Goal: Transaction & Acquisition: Book appointment/travel/reservation

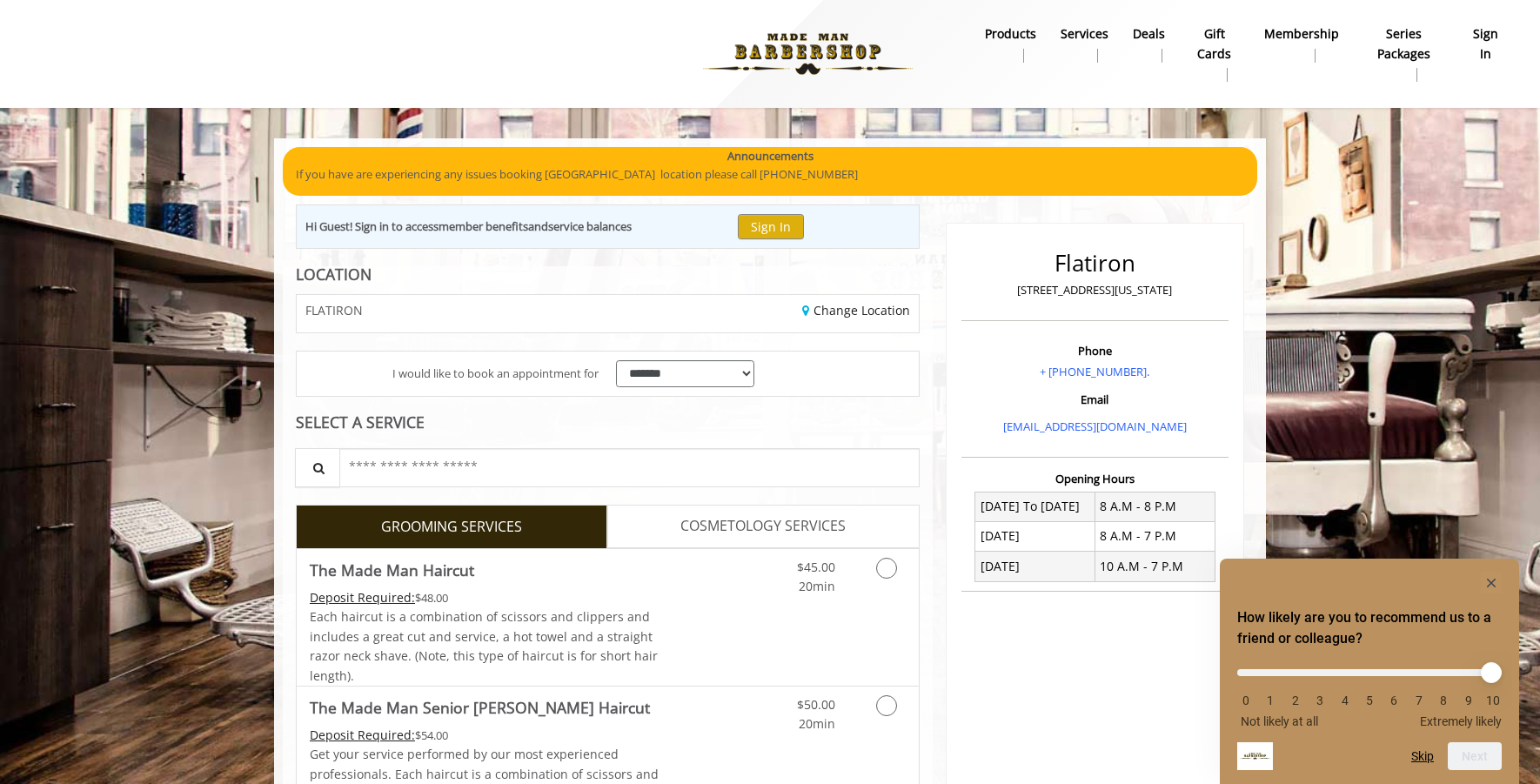
click at [1488, 579] on rect "Hide survey" at bounding box center [1491, 582] width 21 height 21
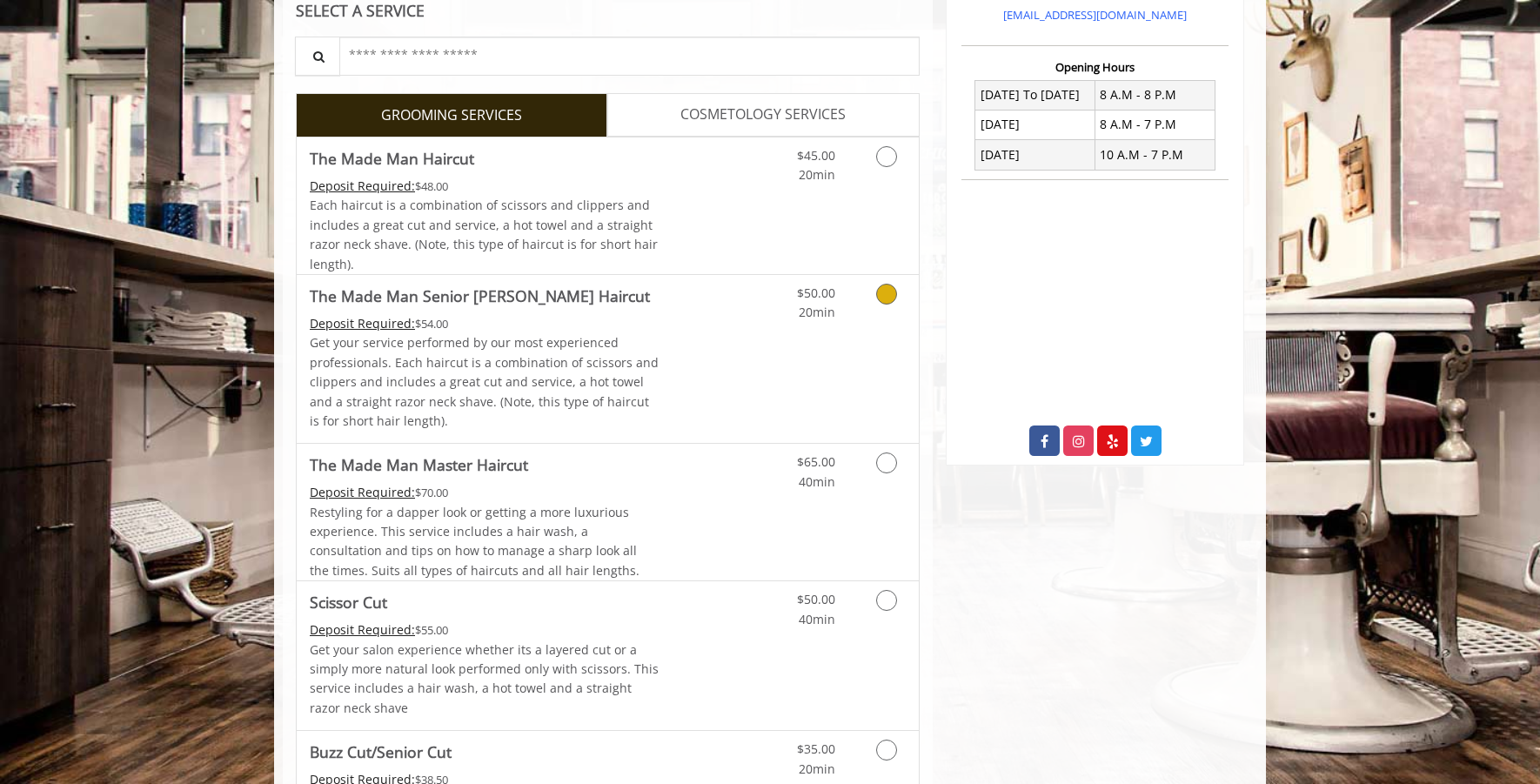
scroll to position [495, 0]
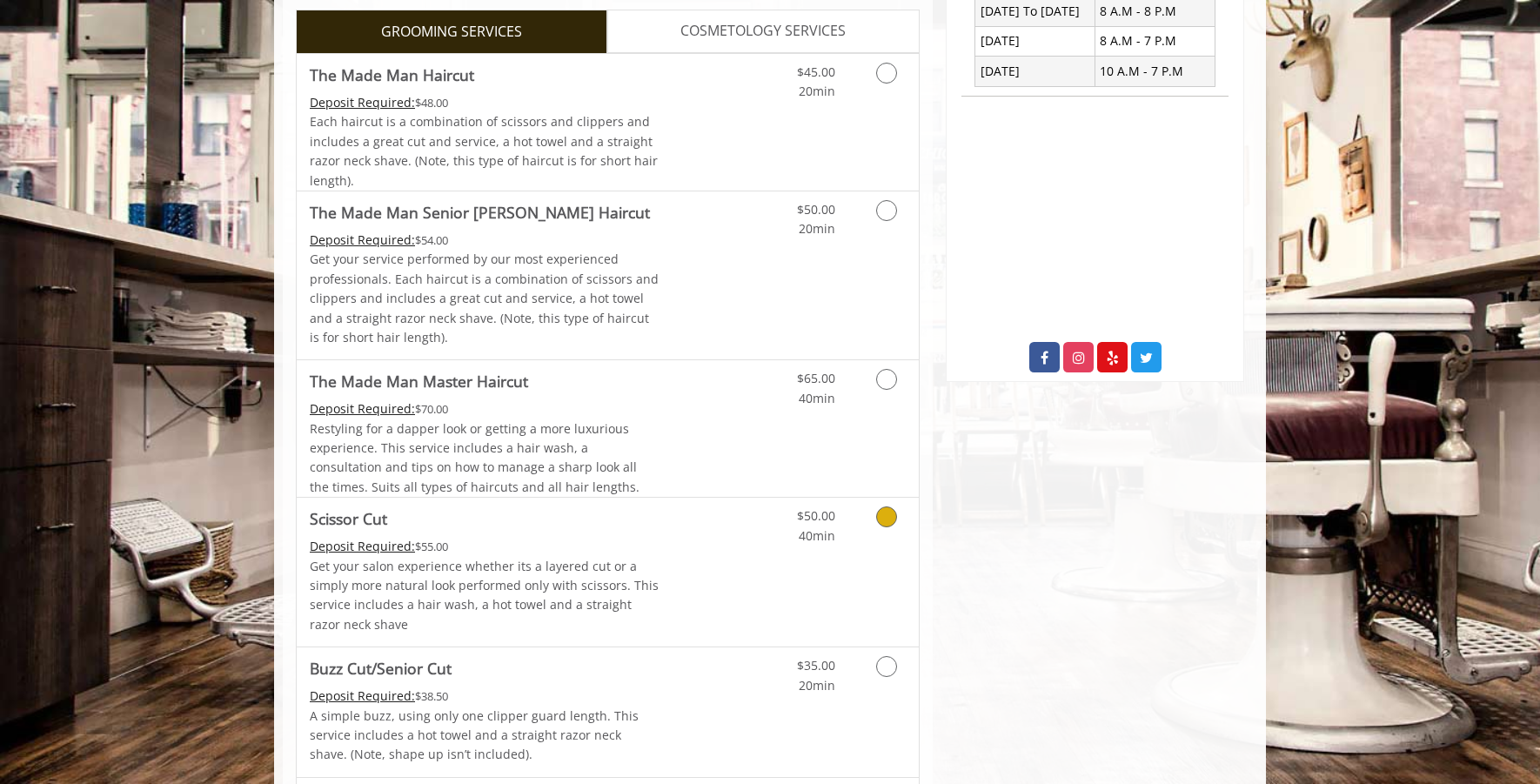
click at [890, 515] on icon "Grooming services" at bounding box center [886, 516] width 21 height 21
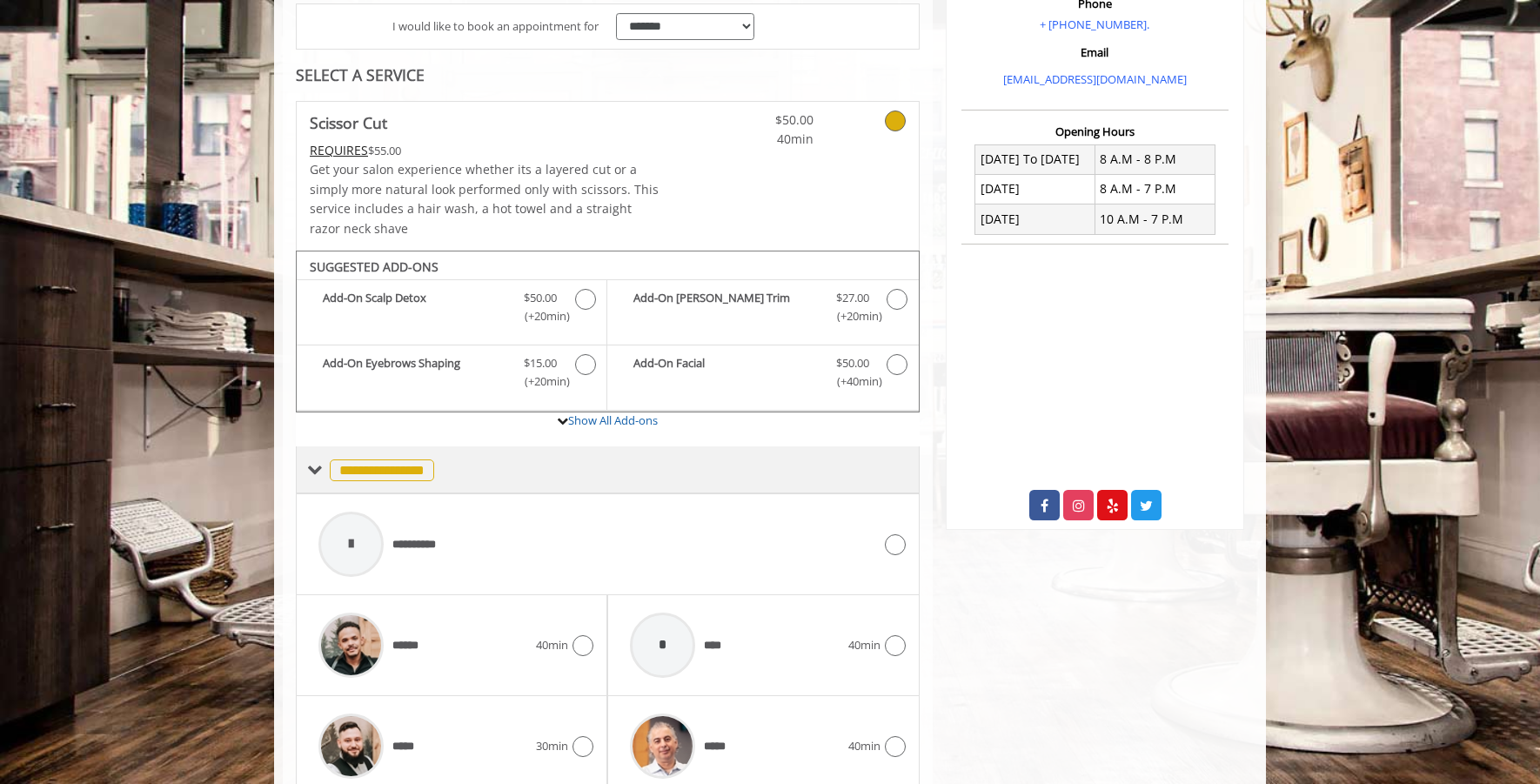
scroll to position [515, 0]
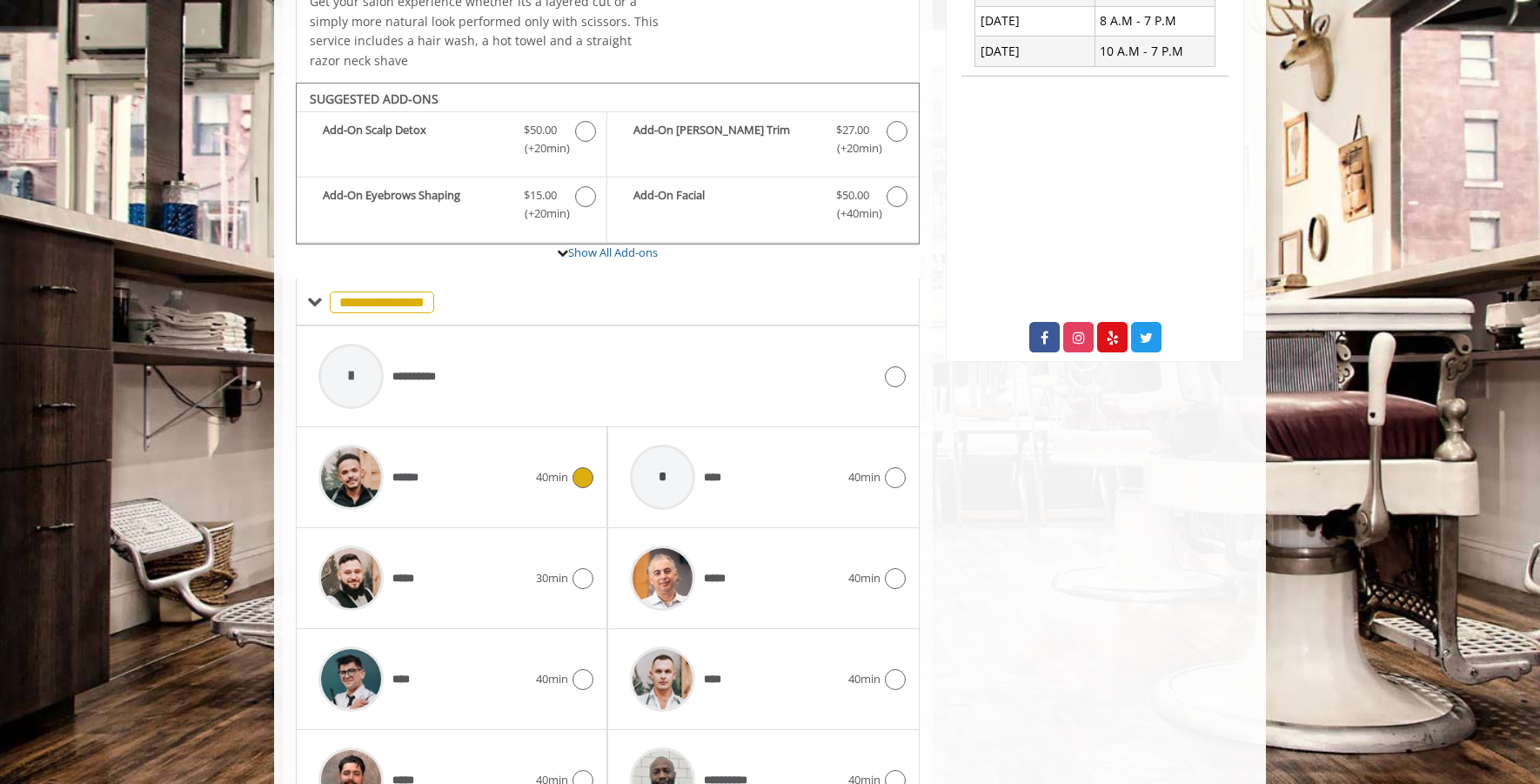
click at [574, 476] on icon at bounding box center [582, 477] width 21 height 21
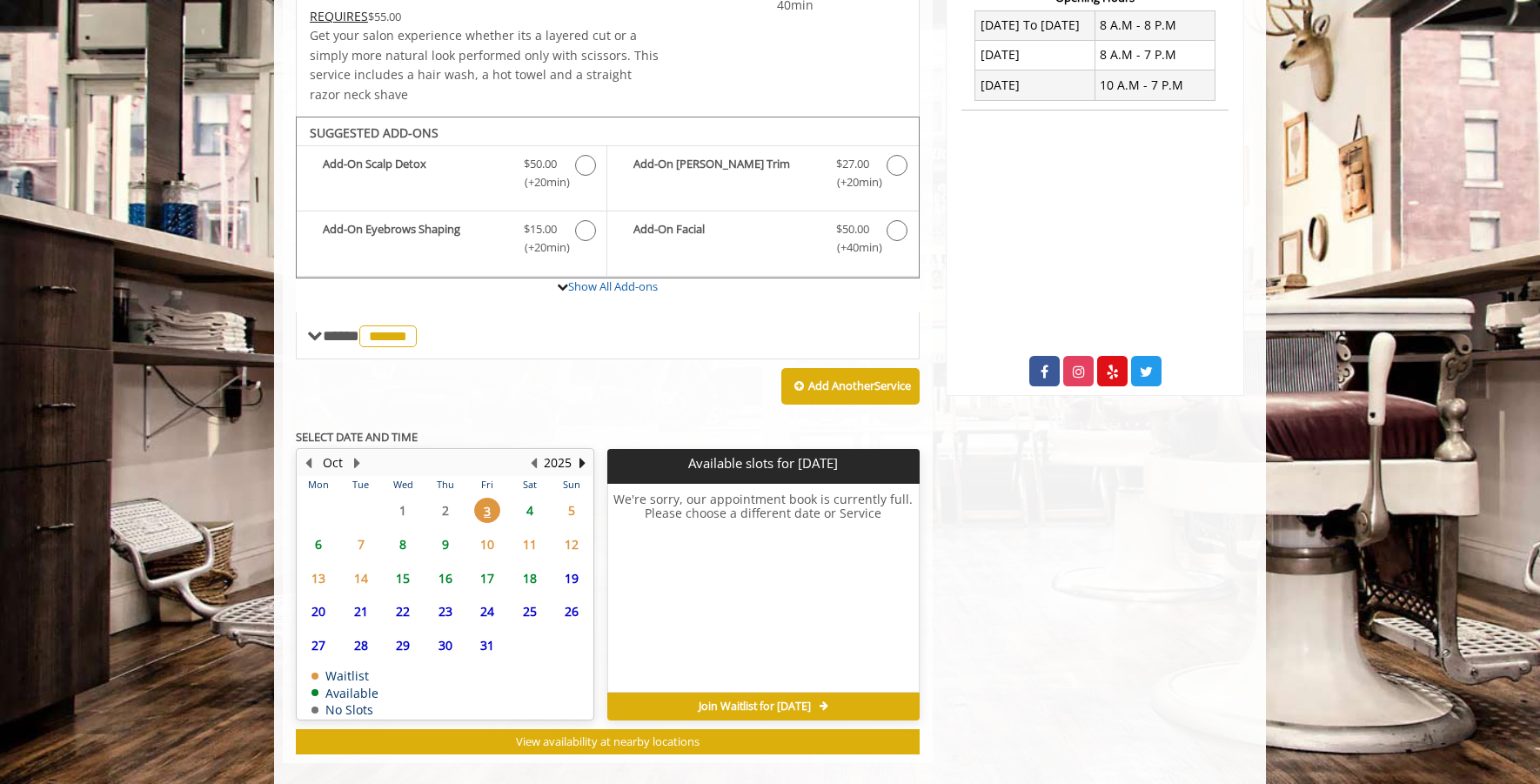
scroll to position [495, 0]
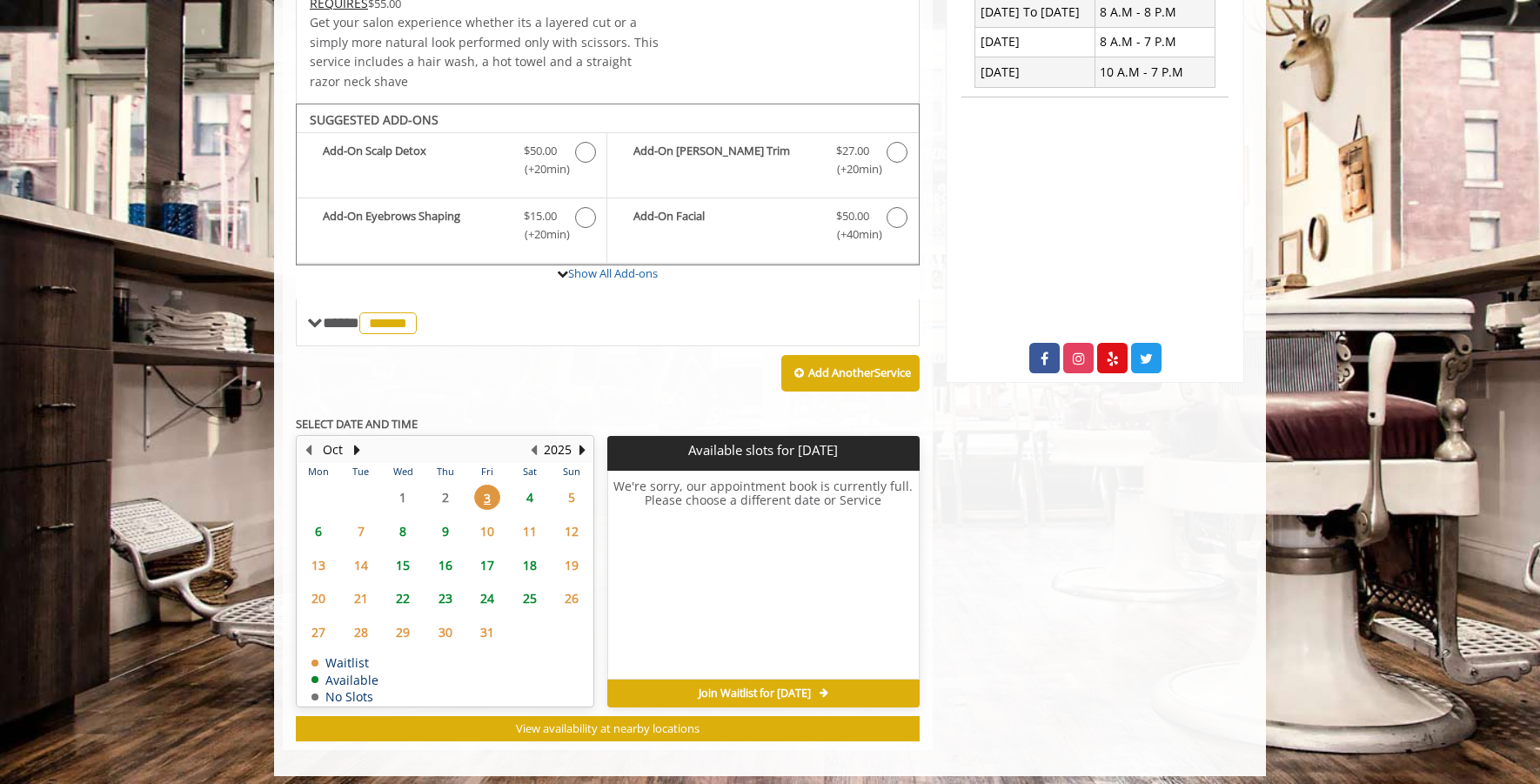
click at [532, 489] on span "4" at bounding box center [530, 497] width 27 height 26
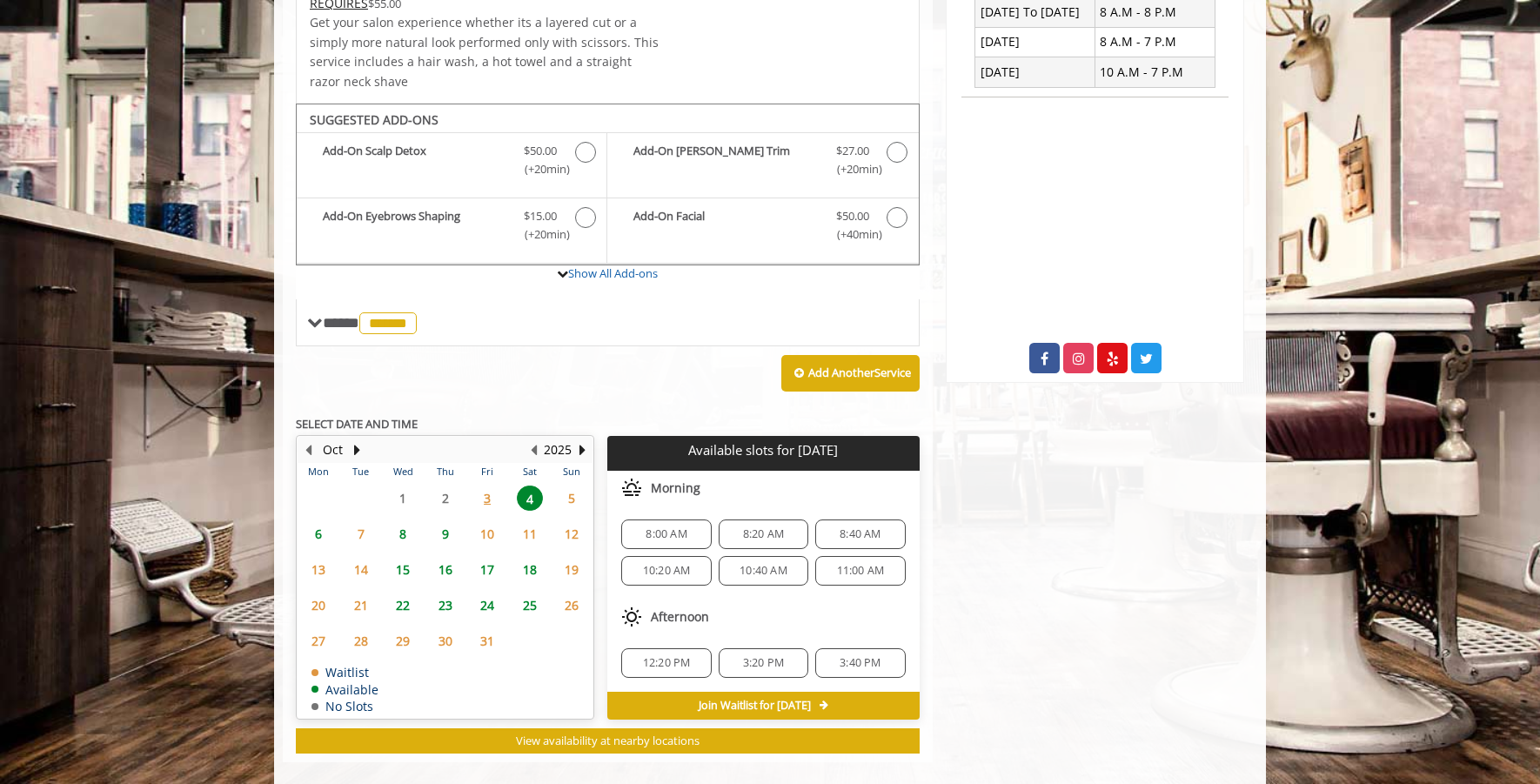
scroll to position [506, 0]
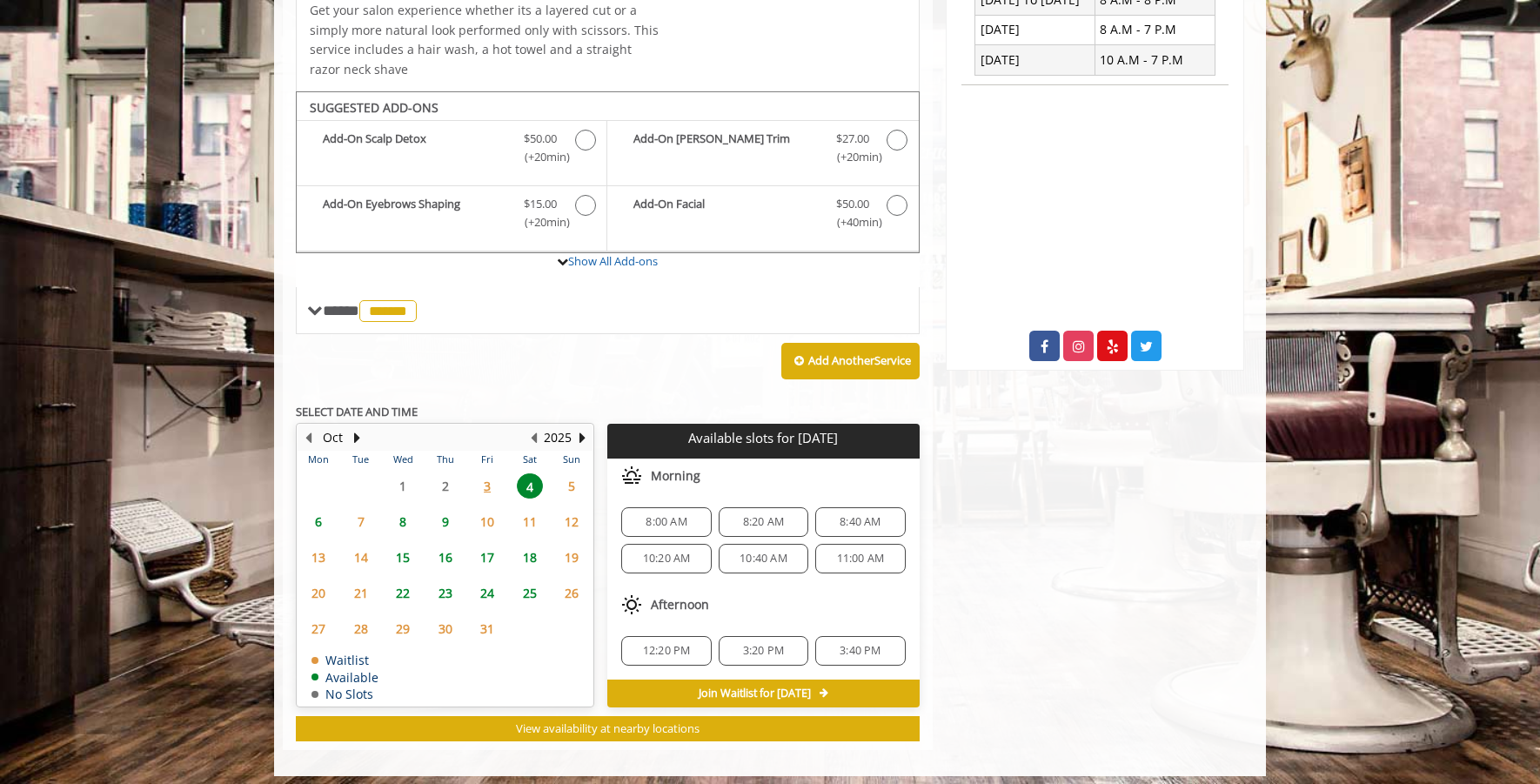
click at [664, 644] on span "12:20 PM" at bounding box center [666, 651] width 48 height 14
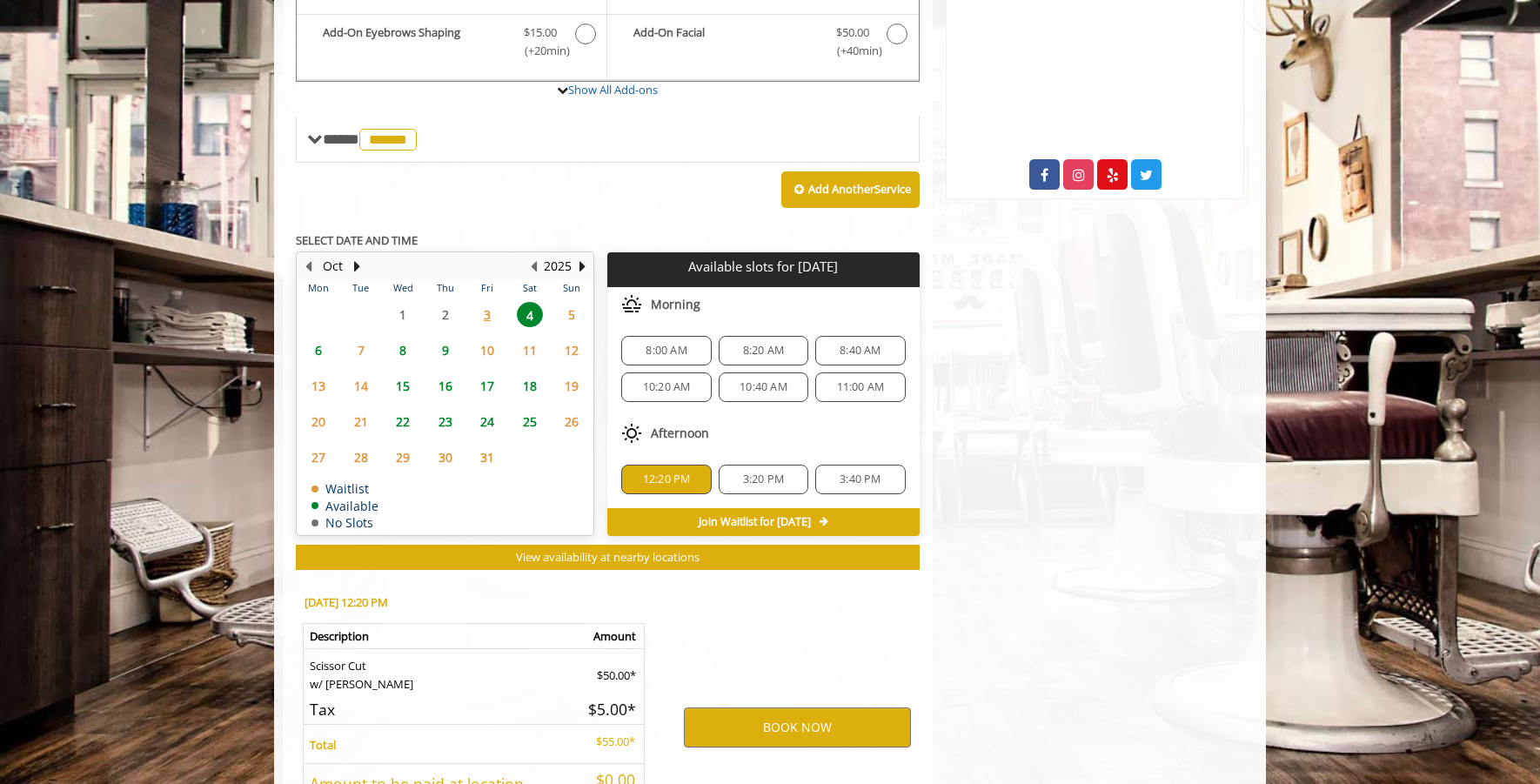
scroll to position [816, 0]
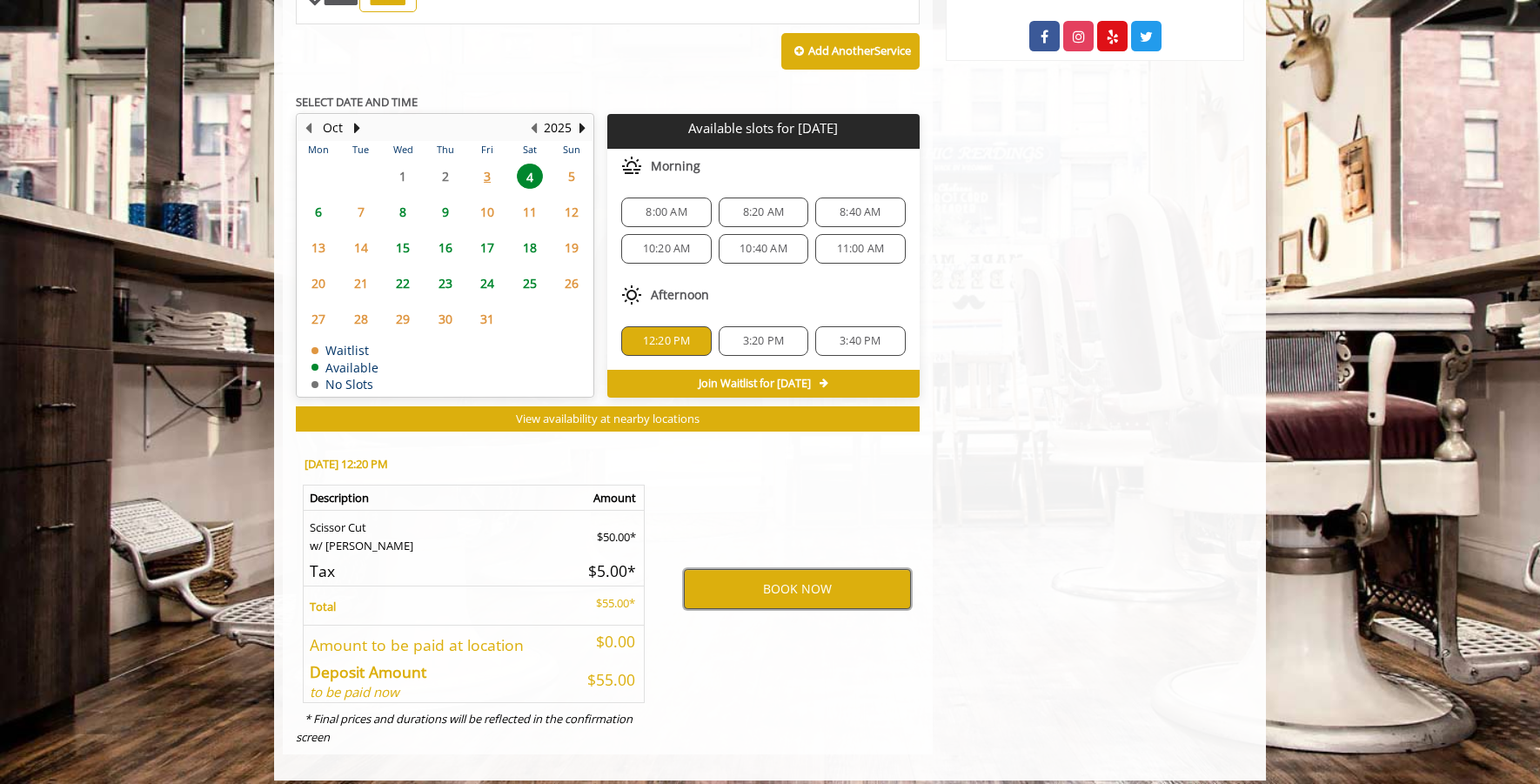
click at [770, 581] on button "BOOK NOW" at bounding box center [797, 589] width 227 height 40
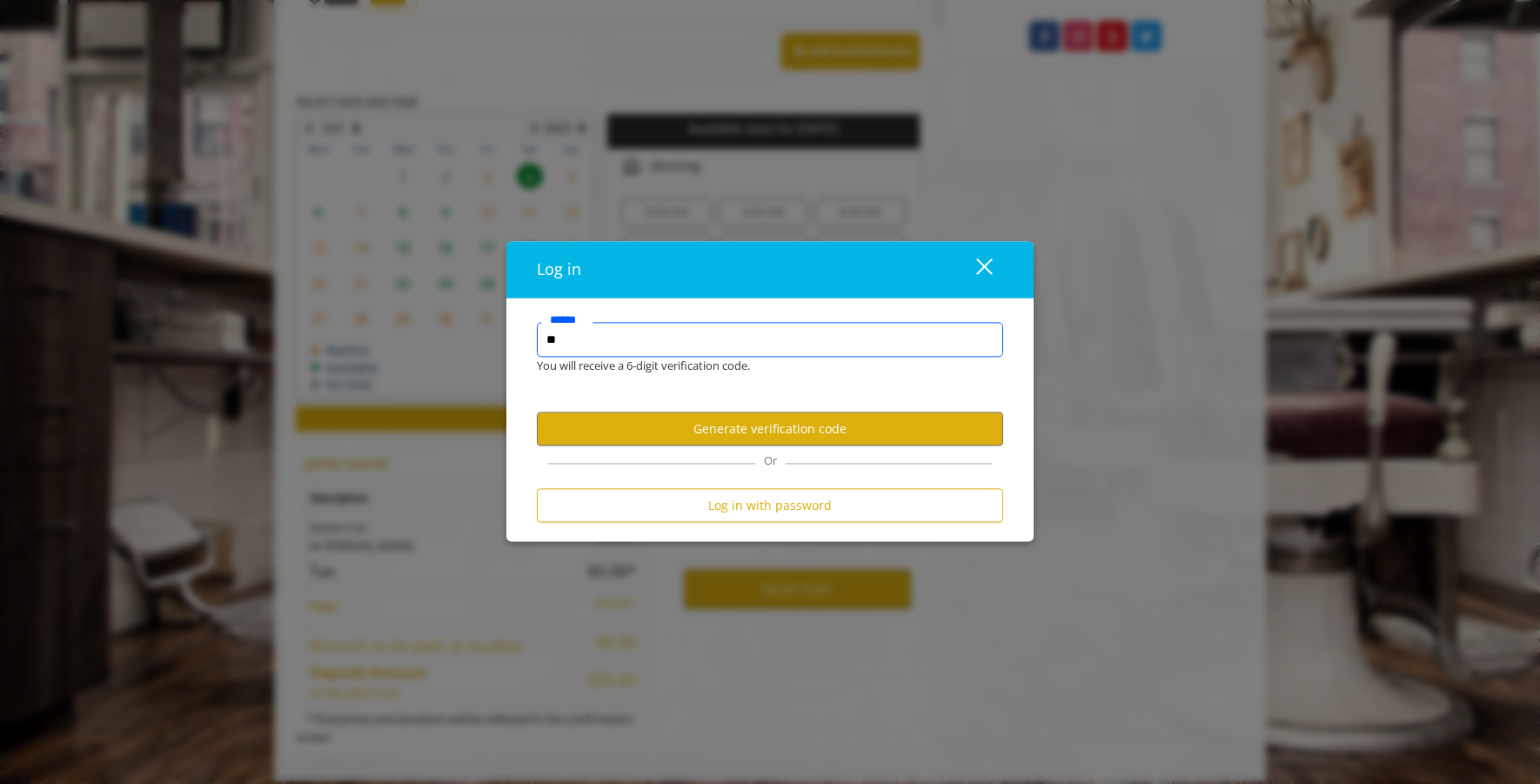
type input "*"
type input "**********"
click at [759, 424] on button "Generate verification code" at bounding box center [770, 429] width 466 height 34
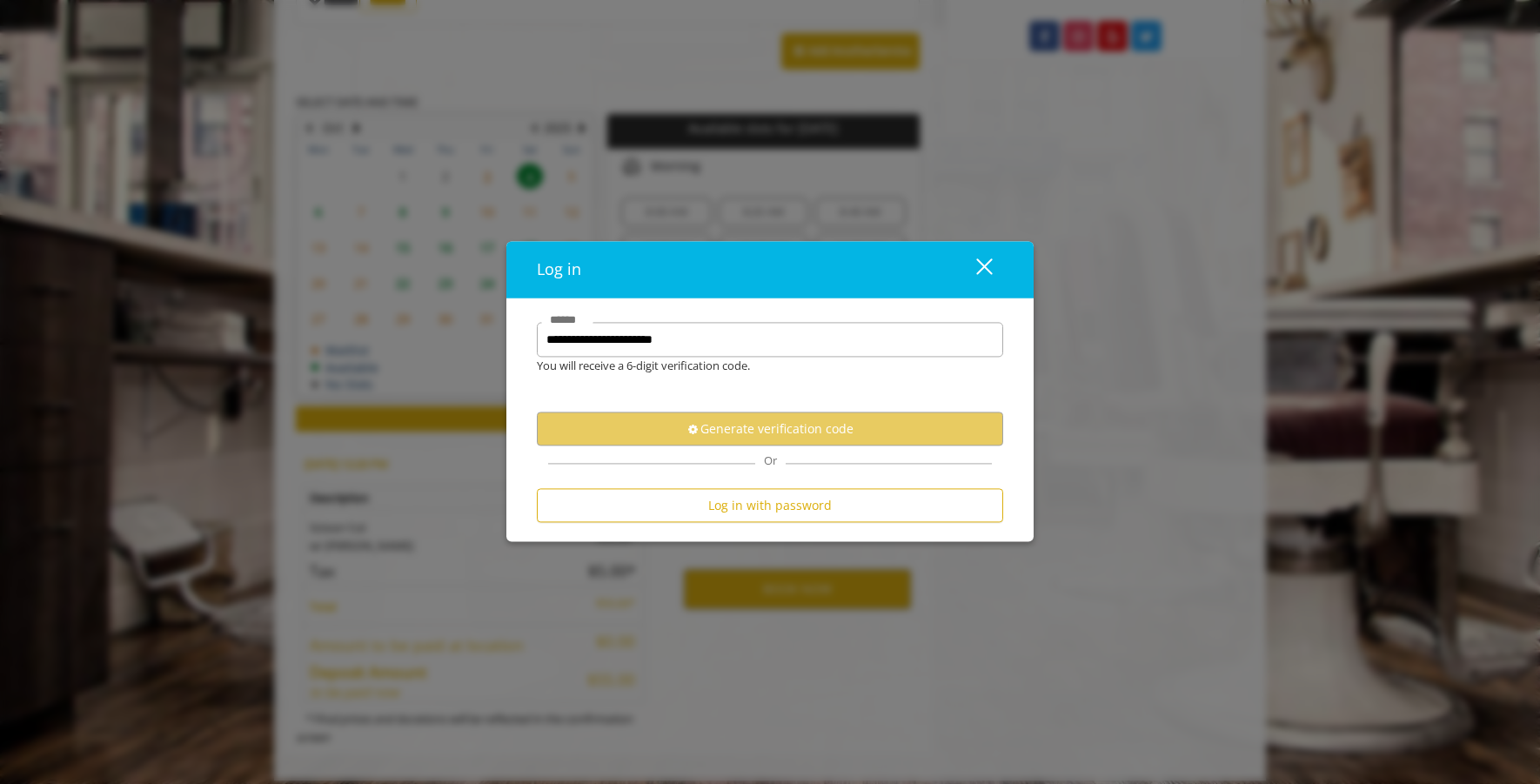
scroll to position [0, 0]
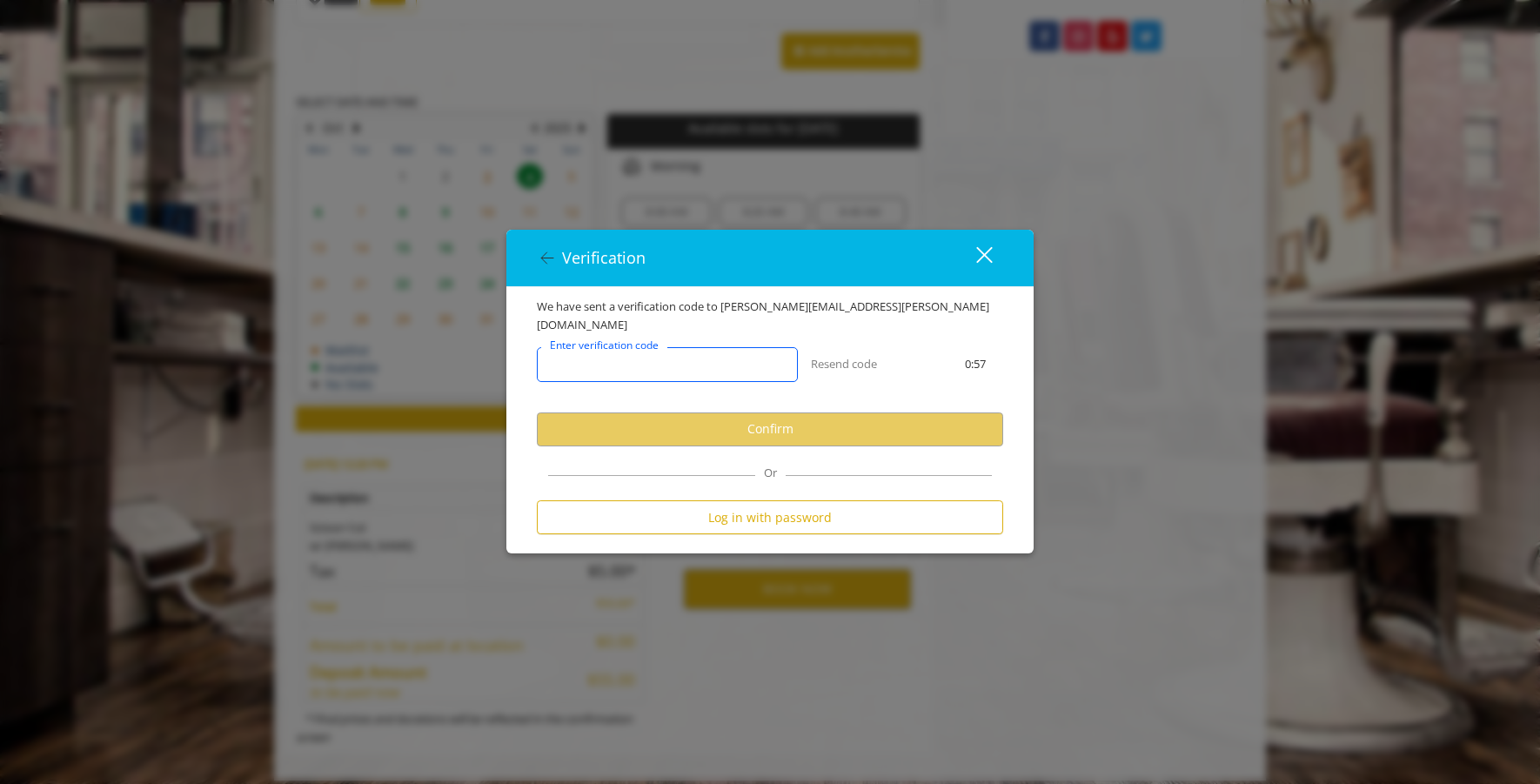
click at [687, 360] on input "Enter verification code" at bounding box center [667, 364] width 261 height 34
click at [649, 361] on input "Enter verification code" at bounding box center [667, 364] width 261 height 34
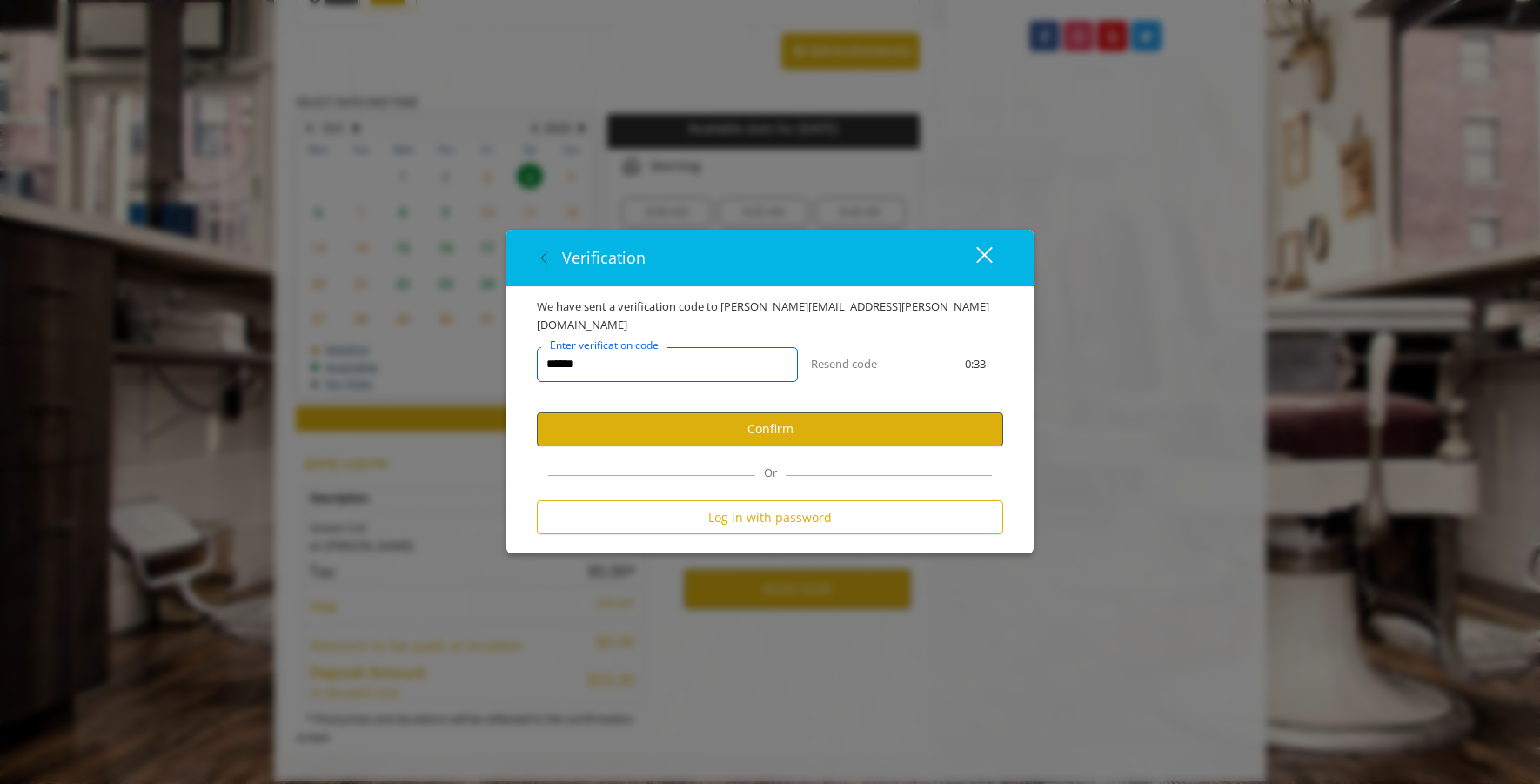
type input "******"
click at [781, 423] on button "Confirm" at bounding box center [770, 429] width 466 height 34
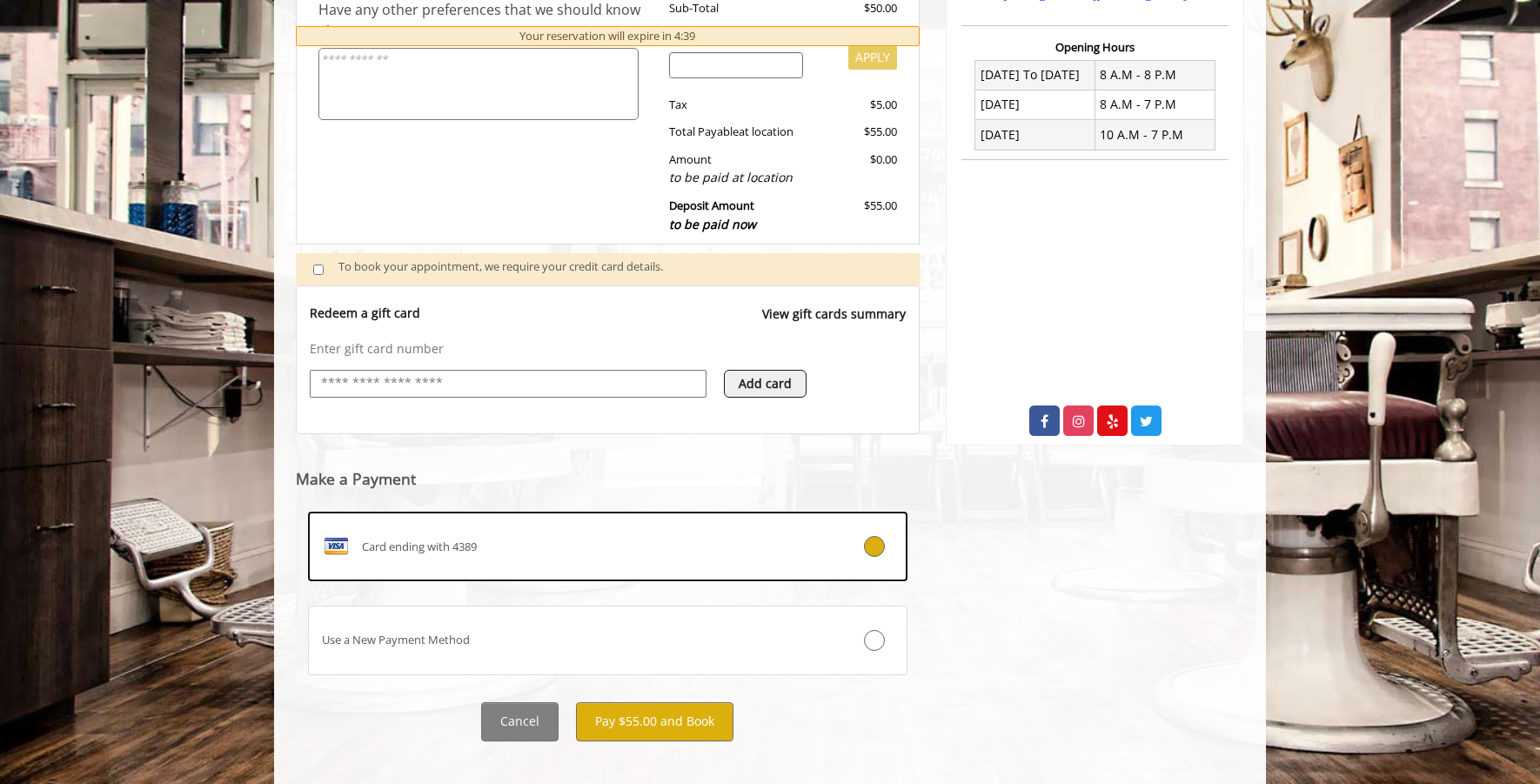
scroll to position [437, 0]
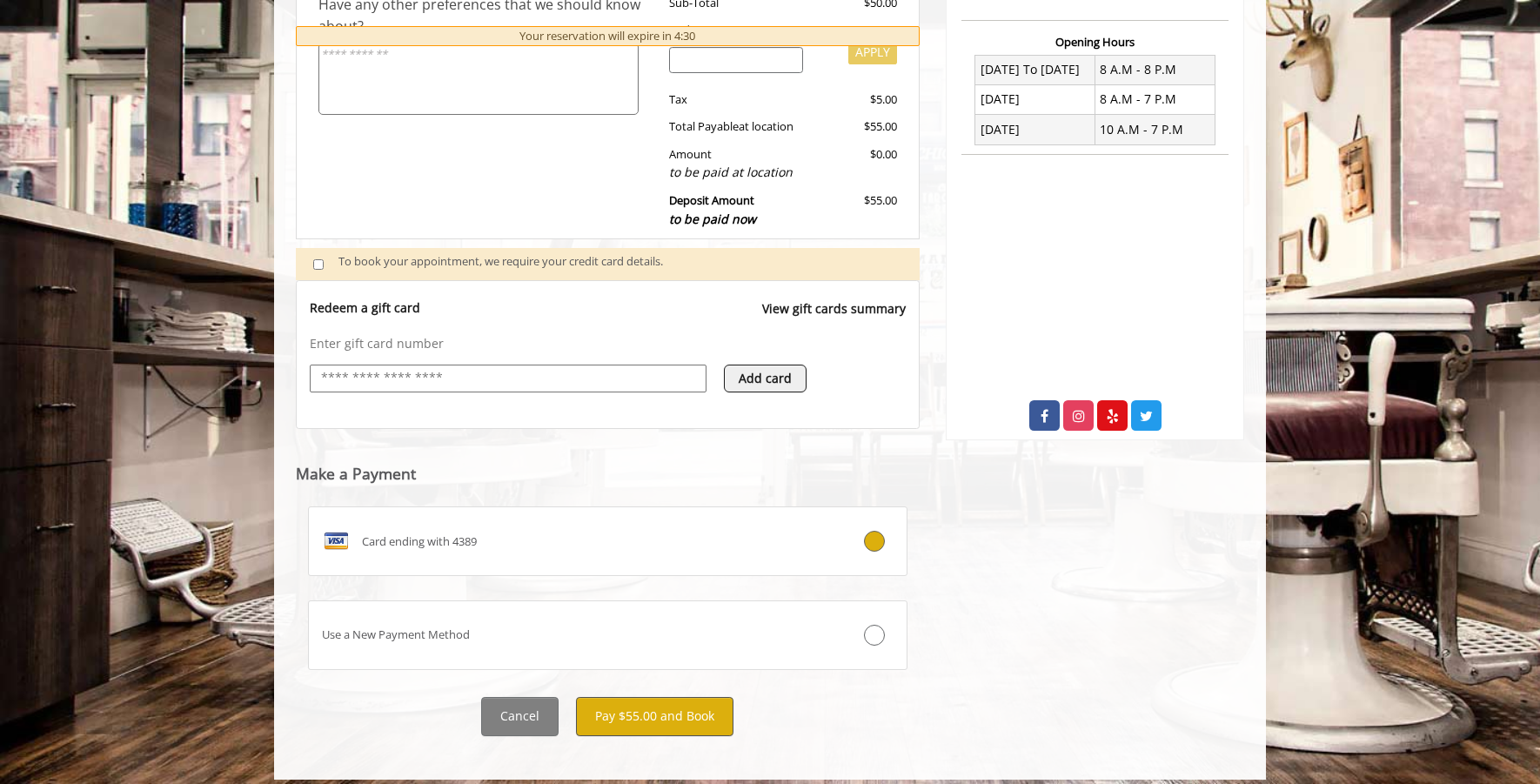
click at [676, 706] on button "Pay $55.00 and Book" at bounding box center [655, 716] width 157 height 39
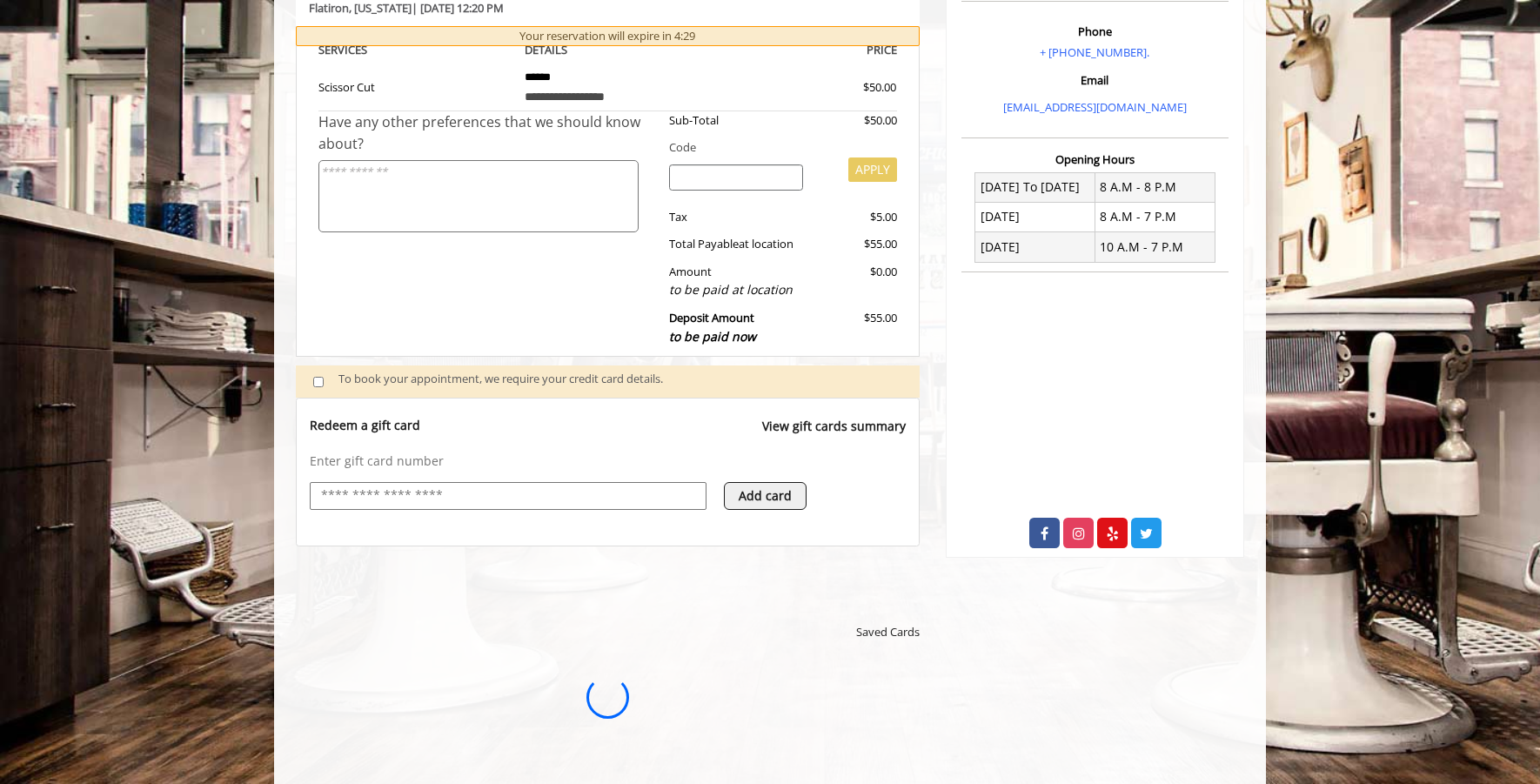
scroll to position [0, 0]
